Goal: Task Accomplishment & Management: Manage account settings

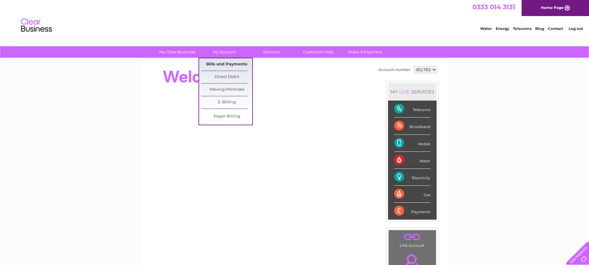
click at [227, 64] on link "Bills and Payments" at bounding box center [226, 64] width 51 height 12
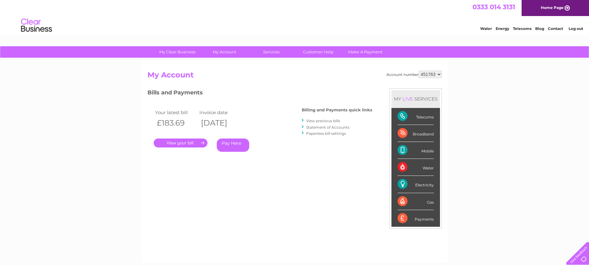
click at [233, 142] on link "Pay Here" at bounding box center [233, 145] width 32 height 13
click at [167, 142] on link "." at bounding box center [181, 143] width 54 height 9
click at [168, 145] on link "." at bounding box center [181, 143] width 54 height 9
click at [181, 143] on link "." at bounding box center [181, 143] width 54 height 9
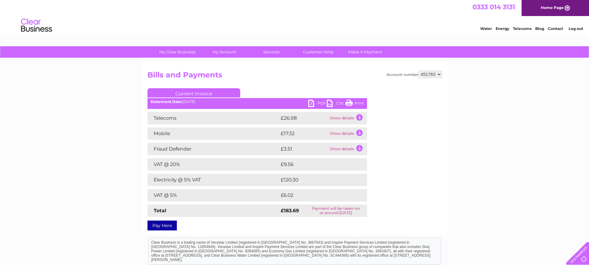
click at [355, 103] on link "Print" at bounding box center [354, 104] width 19 height 9
click at [346, 118] on td "Show details" at bounding box center [347, 118] width 39 height 12
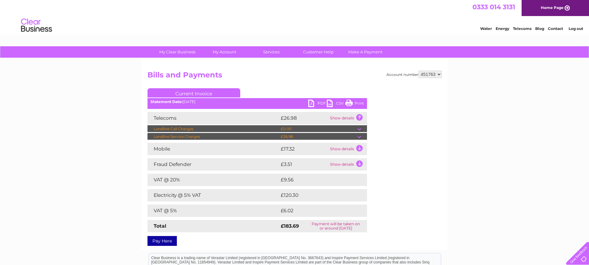
click at [372, 133] on div "Account number 451763 Bills and Payments Current Invoice PDF CSV Print" at bounding box center [294, 157] width 294 height 173
click at [342, 149] on td "Show details" at bounding box center [347, 149] width 39 height 12
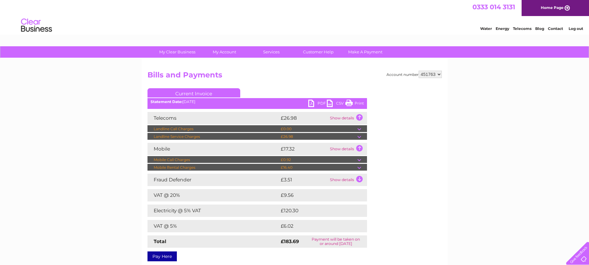
click at [307, 89] on ul "Current Invoice" at bounding box center [256, 93] width 219 height 11
